Goal: Task Accomplishment & Management: Use online tool/utility

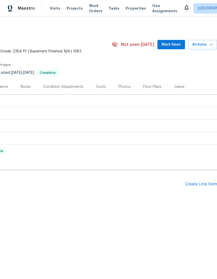
scroll to position [0, 77]
click at [201, 185] on div "Create Line Item" at bounding box center [201, 184] width 32 height 5
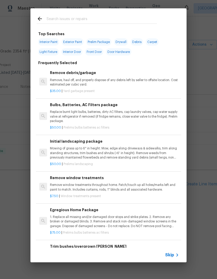
click at [81, 16] on input "text" at bounding box center [102, 20] width 111 height 8
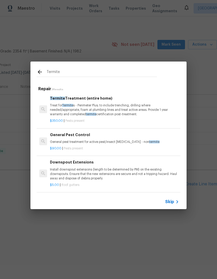
scroll to position [1, 0]
type input "Termite"
click at [180, 223] on div "Termite Repair 3 Results Termite Treatment (entire home) Treat for Termite s - …" at bounding box center [108, 135] width 217 height 271
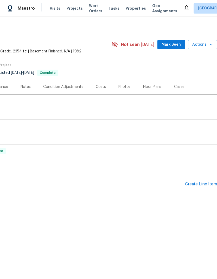
scroll to position [0, 77]
click at [201, 184] on div "Create Line Item" at bounding box center [201, 184] width 32 height 5
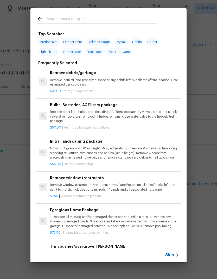
click at [77, 19] on input "text" at bounding box center [102, 20] width 111 height 8
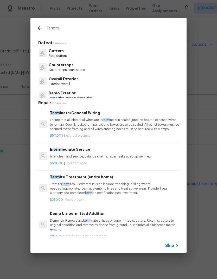
type input "Termite"
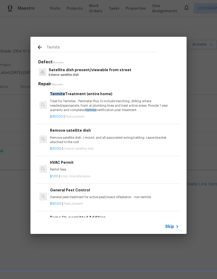
click at [106, 94] on h6 "Termite Treatment (entire home)" at bounding box center [114, 94] width 129 height 6
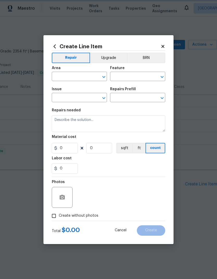
type input "Pests"
type input "Pest present"
type textarea "Treat for Termites - Perimeter Plus; to include trenching, drilling where neede…"
type input "1"
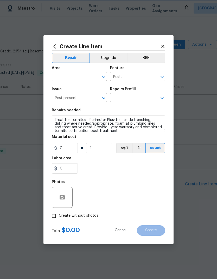
type input "Termite Treatment (entire home) $350.00"
type input "350"
